Goal: Task Accomplishment & Management: Manage account settings

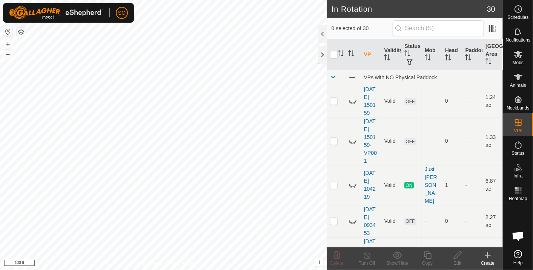
scroll to position [2240, 0]
click at [421, 186] on div "In Rotation 30 0 selected of 30 VP Validity Status Mob Head Paddock Grazing Are…" at bounding box center [251, 135] width 503 height 270
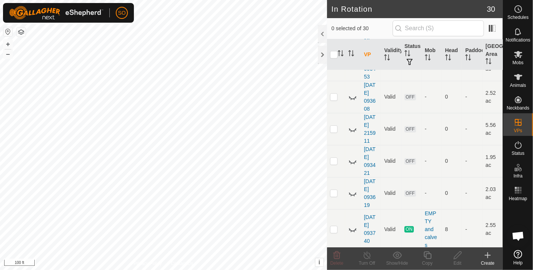
scroll to position [209, 0]
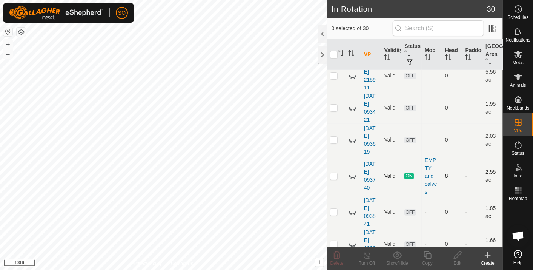
click at [352, 171] on icon at bounding box center [352, 175] width 9 height 9
click at [336, 216] on div "In Rotation 30 0 selected of 30 VP Validity Status Mob Head Paddock Grazing Are…" at bounding box center [251, 135] width 503 height 270
click at [3, 45] on div "Landmark 14 + – ⇧ i This application includes HERE Maps. © 2024 HERE. All right…" at bounding box center [163, 135] width 327 height 270
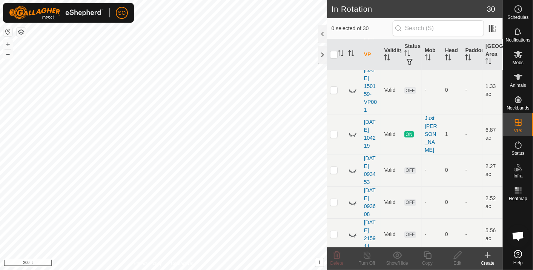
scroll to position [42, 0]
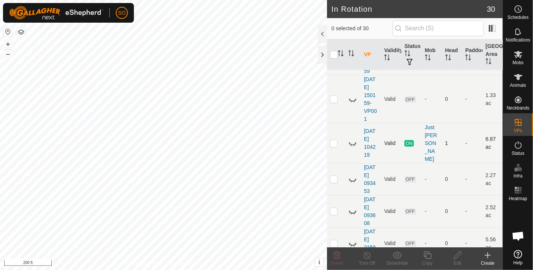
click at [351, 138] on icon at bounding box center [352, 142] width 9 height 9
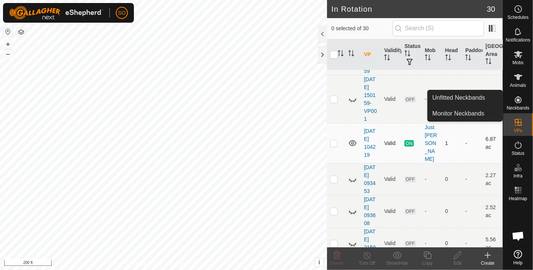
click at [479, 94] on link "Unfitted Neckbands" at bounding box center [465, 97] width 75 height 15
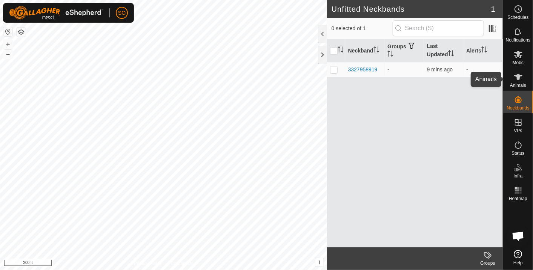
click at [517, 75] on icon at bounding box center [518, 77] width 8 height 6
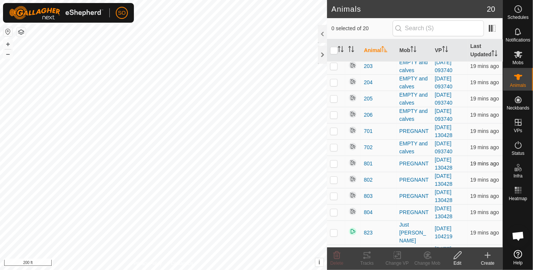
scroll to position [136, 0]
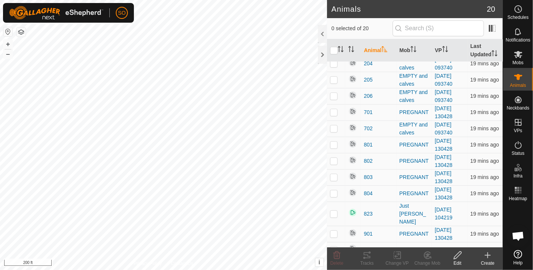
click at [334, 246] on p-checkbox at bounding box center [334, 249] width 8 height 6
checkbox input "true"
click at [459, 255] on icon at bounding box center [457, 254] width 9 height 9
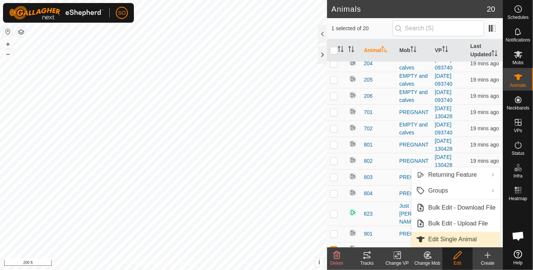
click at [451, 237] on link "Edit Single Animal" at bounding box center [455, 239] width 89 height 15
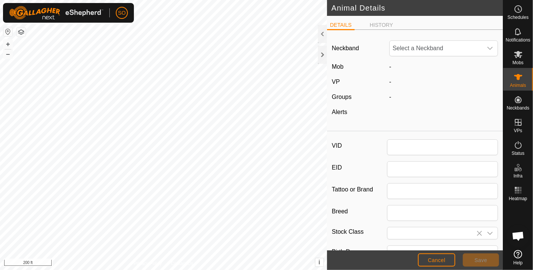
type input "test"
type input "0"
click at [487, 46] on icon "dropdown trigger" at bounding box center [490, 48] width 6 height 6
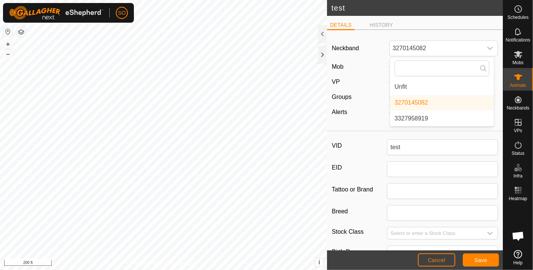
click at [371, 57] on div "Neckband 3270145082 Unfit 3270145082 3327958919 Mob - VP - Groups - Alerts -" at bounding box center [415, 82] width 176 height 92
click at [487, 46] on icon "dropdown trigger" at bounding box center [490, 48] width 6 height 6
click at [398, 86] on li "Unfit" at bounding box center [442, 86] width 104 height 15
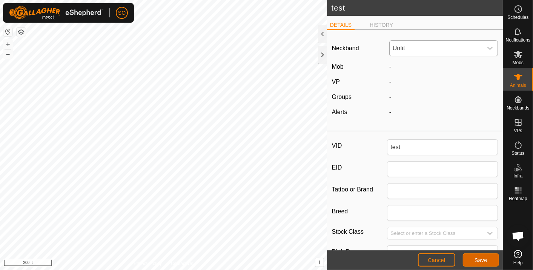
click at [477, 261] on span "Save" at bounding box center [480, 260] width 13 height 6
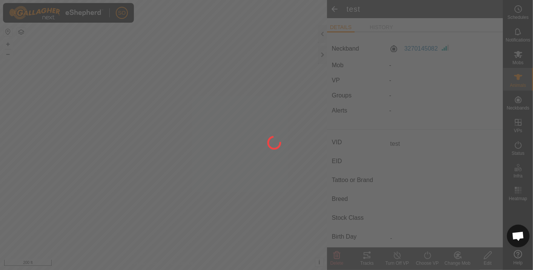
type input "-"
type input "0 kg"
type input "-"
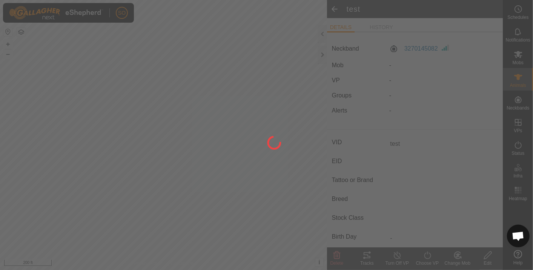
type input "-"
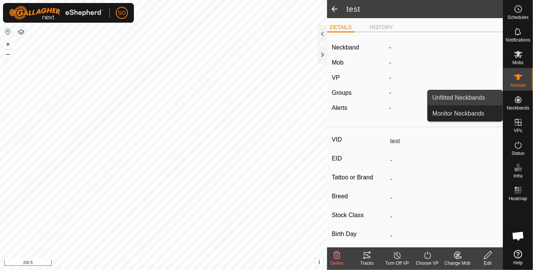
click at [472, 93] on link "Unfitted Neckbands" at bounding box center [465, 97] width 75 height 15
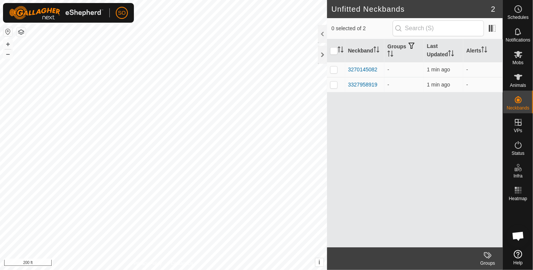
scroll to position [2240, 0]
